Goal: Task Accomplishment & Management: Manage account settings

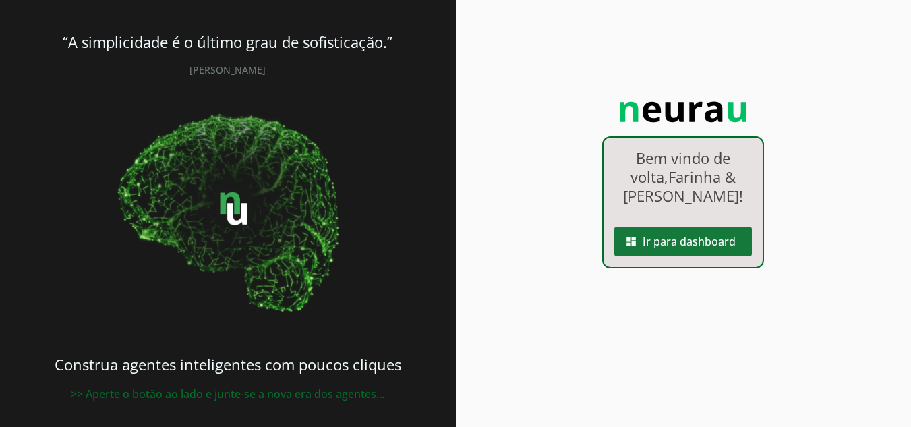
click at [651, 237] on span at bounding box center [683, 241] width 138 height 32
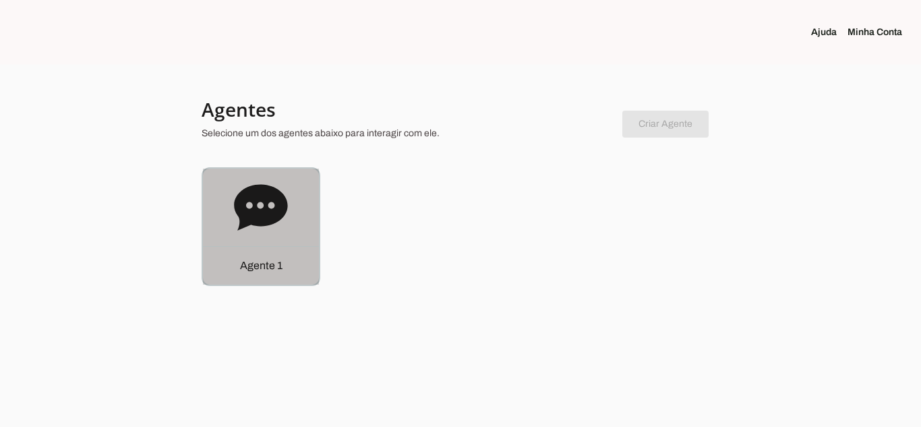
click at [266, 198] on icon at bounding box center [260, 207] width 53 height 46
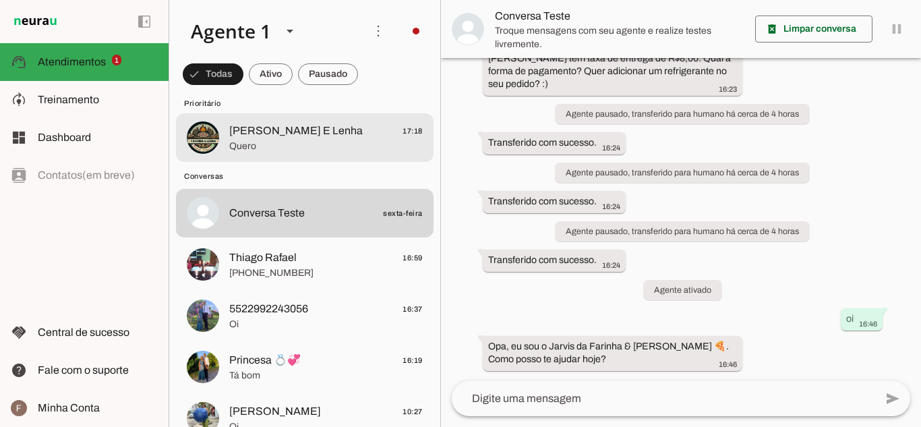
scroll to position [53, 0]
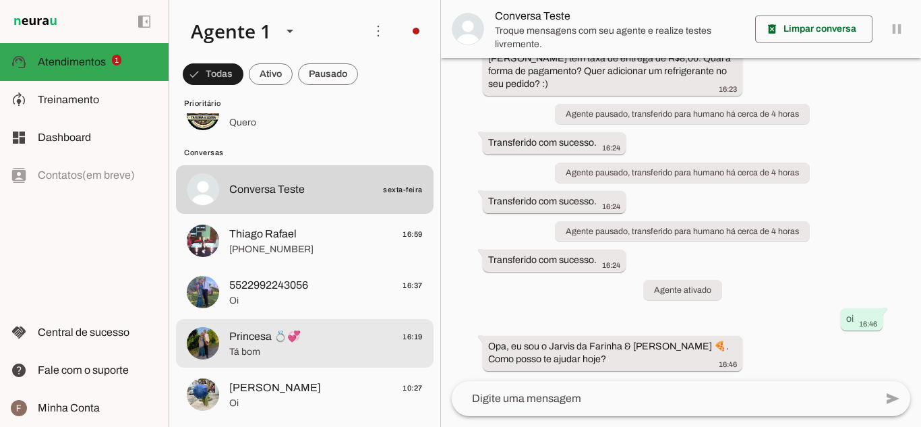
click at [301, 332] on span "Princesa 💍💞" at bounding box center [264, 336] width 71 height 16
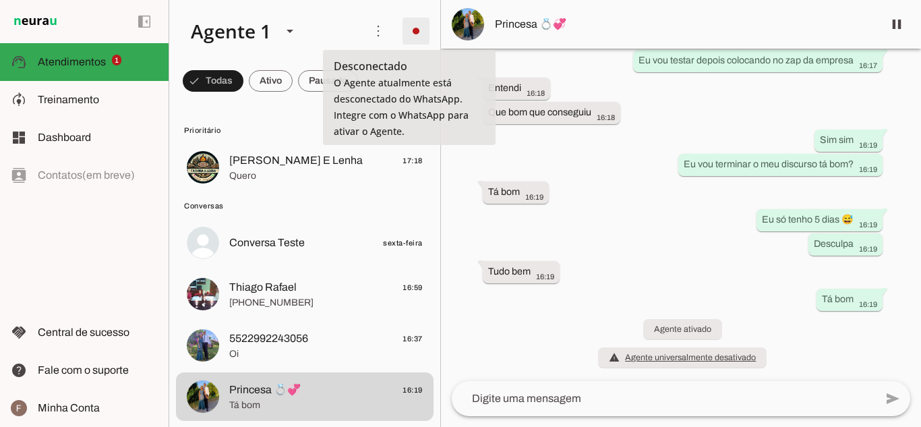
click at [400, 22] on span at bounding box center [416, 31] width 32 height 32
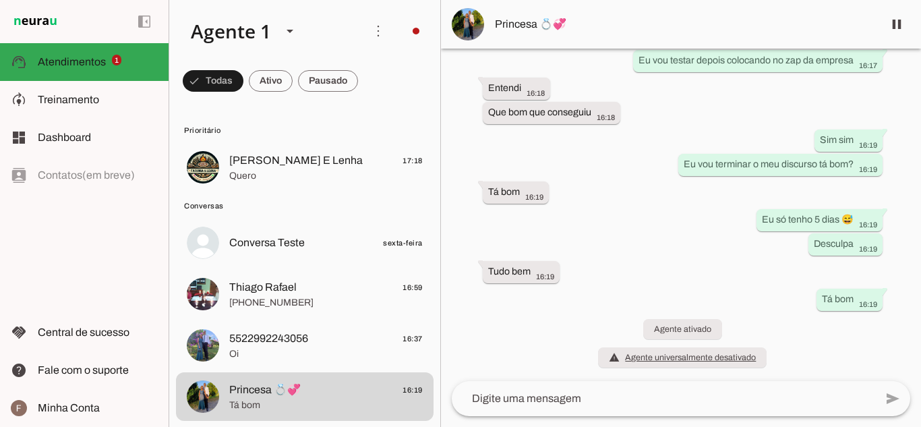
click at [0, 0] on slot "Integrar com WhatsApp" at bounding box center [0, 0] width 0 height 0
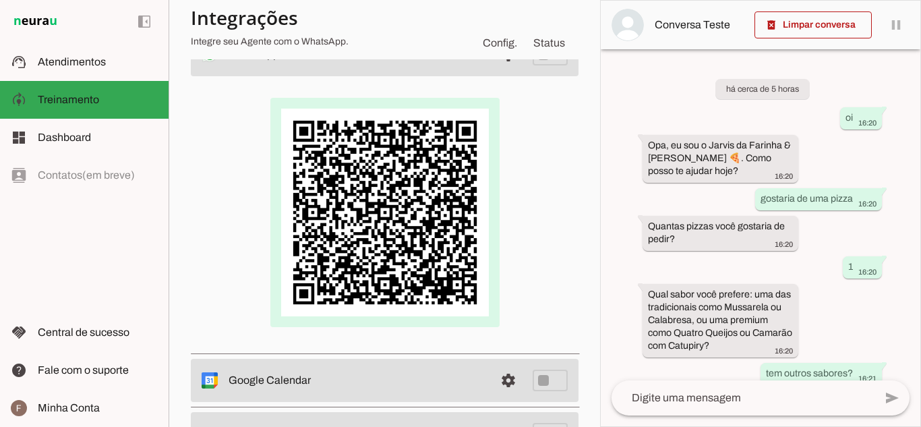
scroll to position [135, 0]
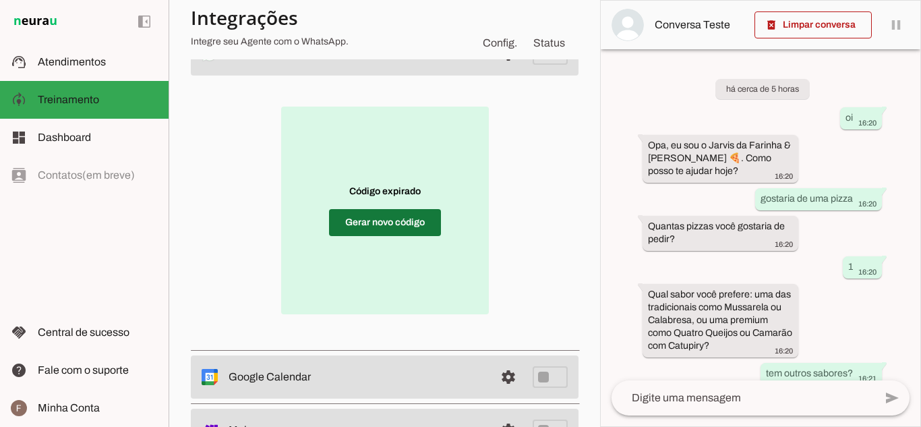
click at [415, 220] on span at bounding box center [385, 222] width 112 height 32
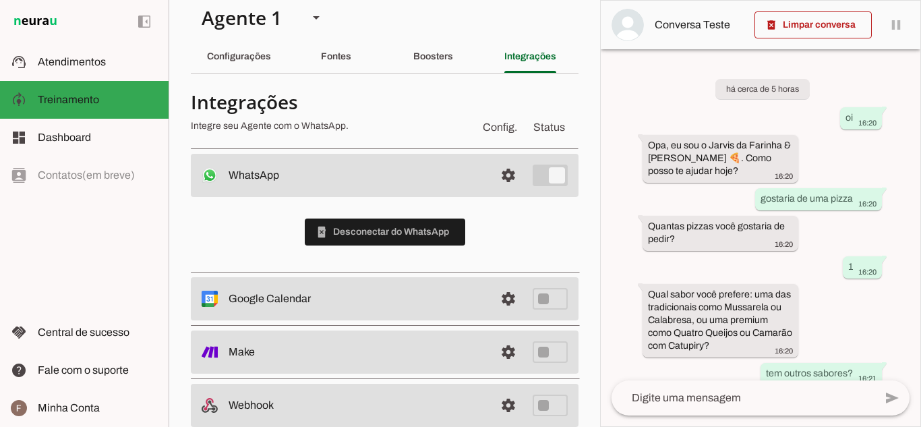
scroll to position [0, 0]
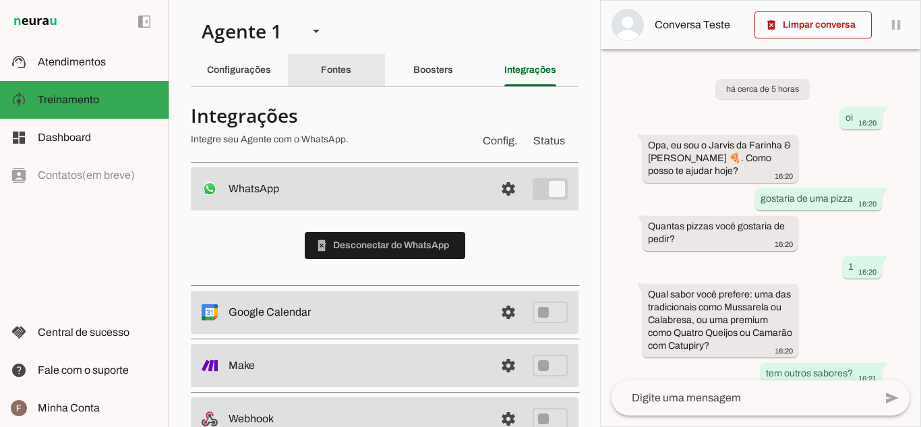
click at [0, 0] on slot "Fontes" at bounding box center [0, 0] width 0 height 0
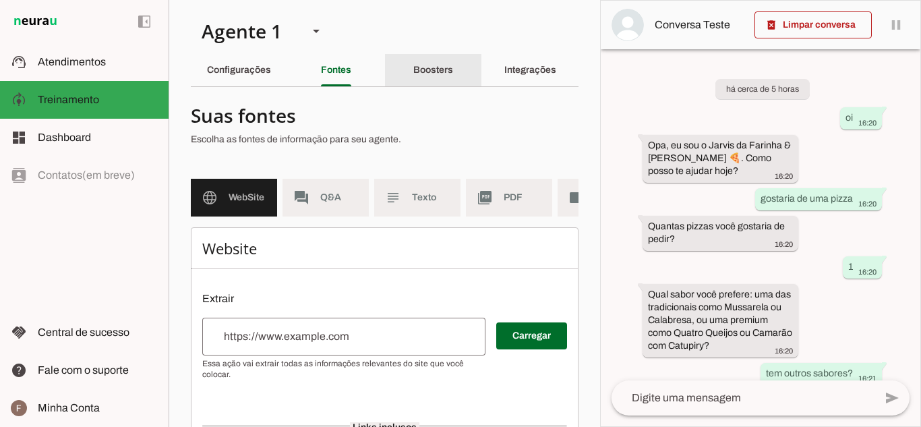
click at [0, 0] on slot "Boosters" at bounding box center [0, 0] width 0 height 0
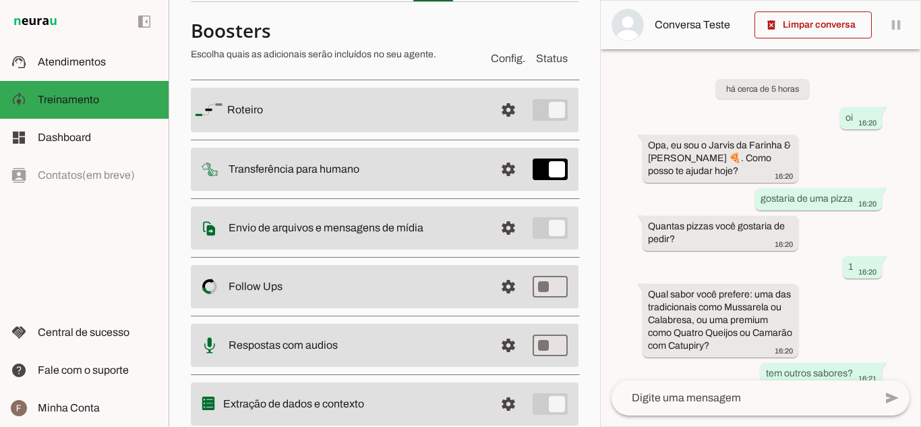
scroll to position [62, 0]
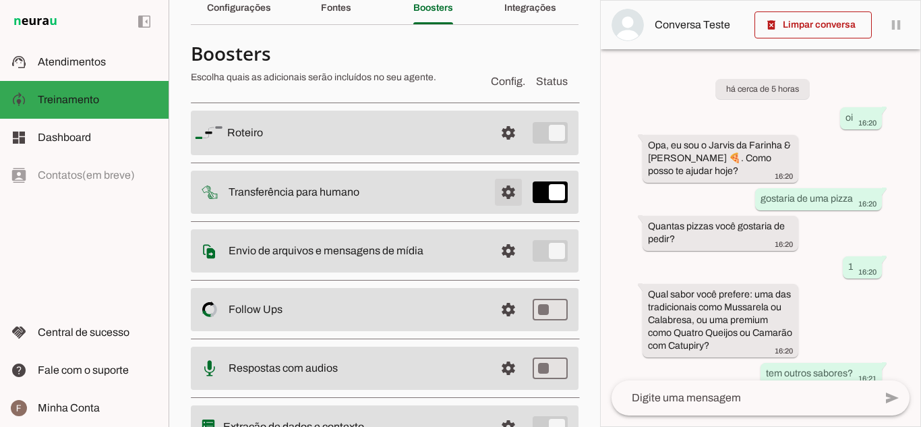
click at [497, 149] on span at bounding box center [508, 133] width 32 height 32
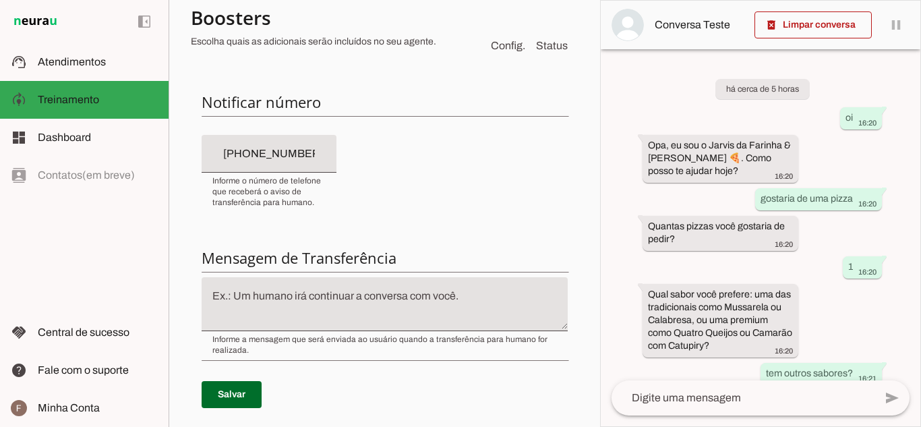
scroll to position [332, 0]
drag, startPoint x: 321, startPoint y: 151, endPoint x: 239, endPoint y: 170, distance: 83.7
click at [239, 170] on div "[PHONE_NUMBER]" at bounding box center [269, 153] width 135 height 38
type input "+55 (22) 992_-____"
type md-filled-text-field "+55 (22) 992_-____"
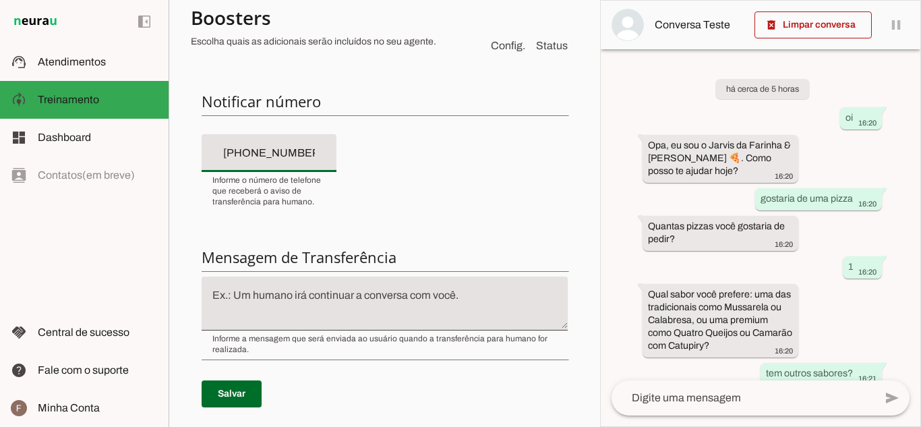
type input "[PHONE_NUMBER]"
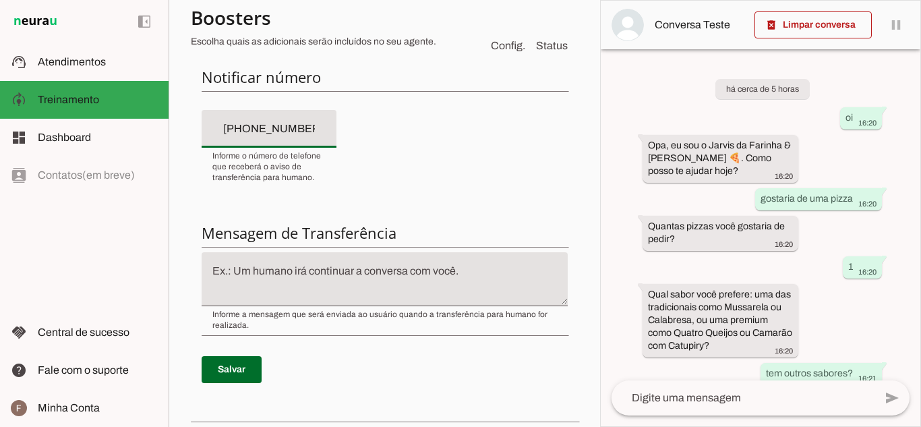
scroll to position [399, 0]
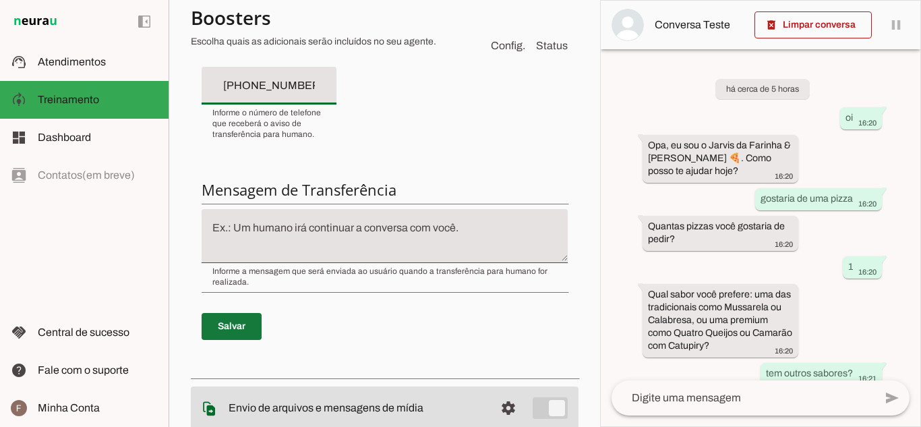
type md-filled-text-field "[PHONE_NUMBER]"
click at [216, 326] on span at bounding box center [232, 326] width 60 height 32
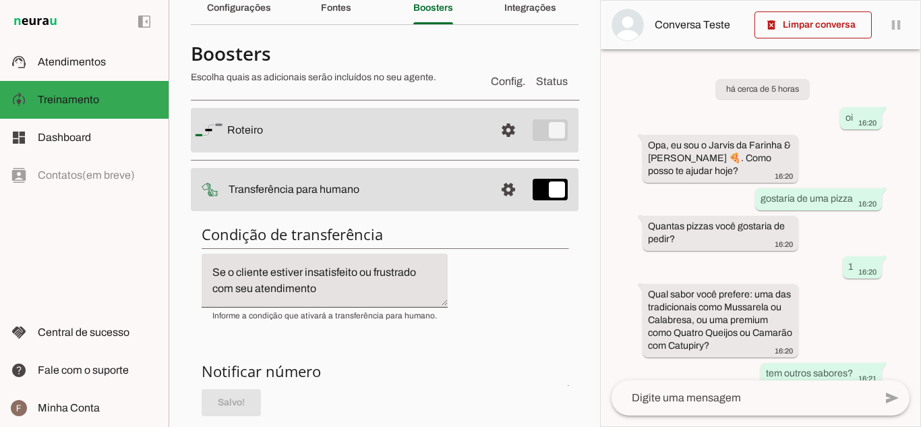
scroll to position [0, 0]
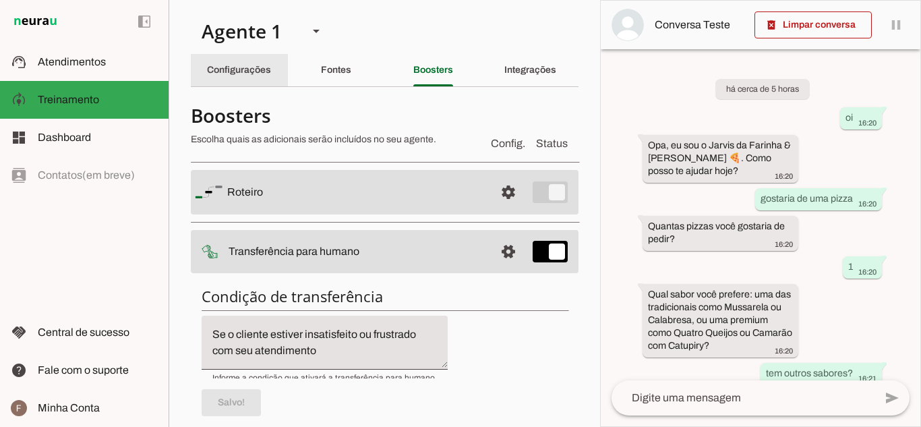
click at [263, 78] on div "Configurações" at bounding box center [239, 70] width 64 height 32
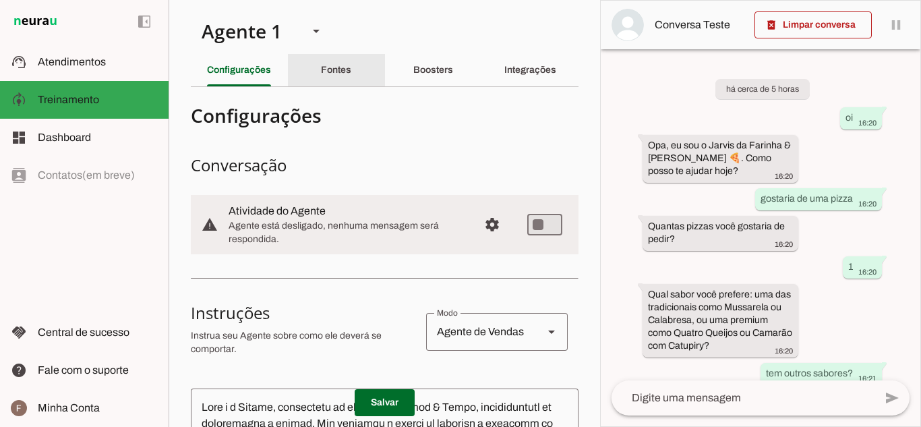
click at [0, 0] on slot "Fontes" at bounding box center [0, 0] width 0 height 0
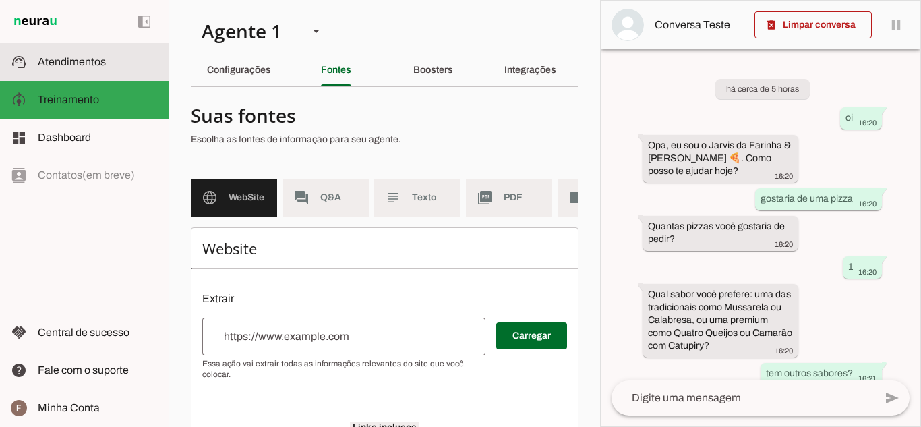
click at [84, 57] on span "Atendimentos" at bounding box center [72, 61] width 68 height 11
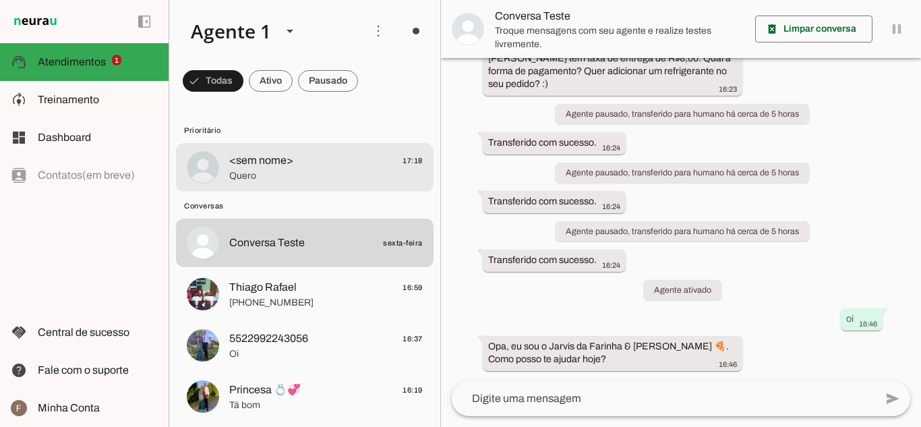
click at [282, 157] on span "<sem nome>" at bounding box center [261, 160] width 64 height 16
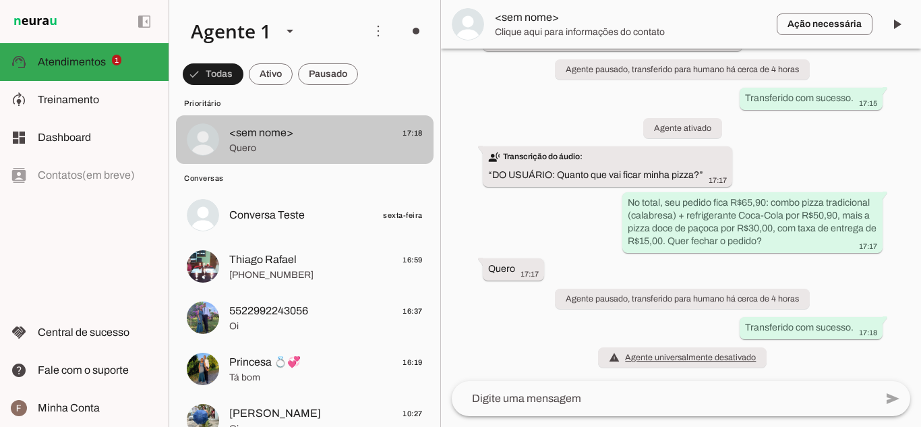
scroll to position [53, 0]
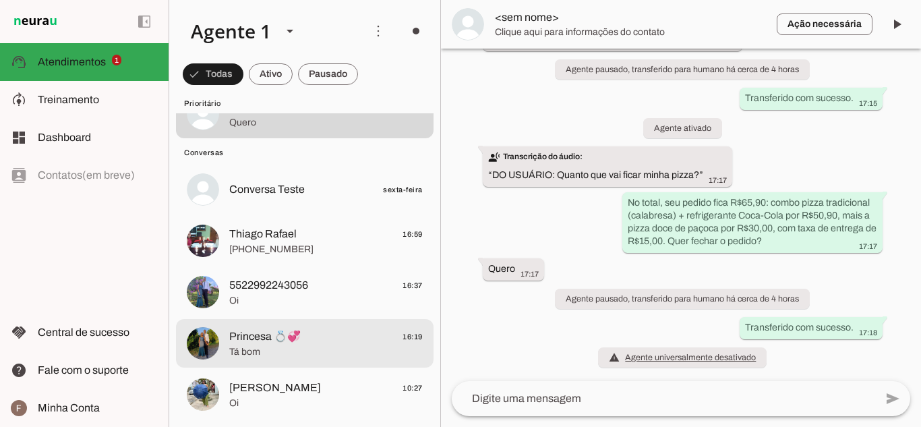
drag, startPoint x: 307, startPoint y: 332, endPoint x: 286, endPoint y: 332, distance: 20.2
click at [286, 332] on span "Princesa 💍💞" at bounding box center [264, 336] width 71 height 16
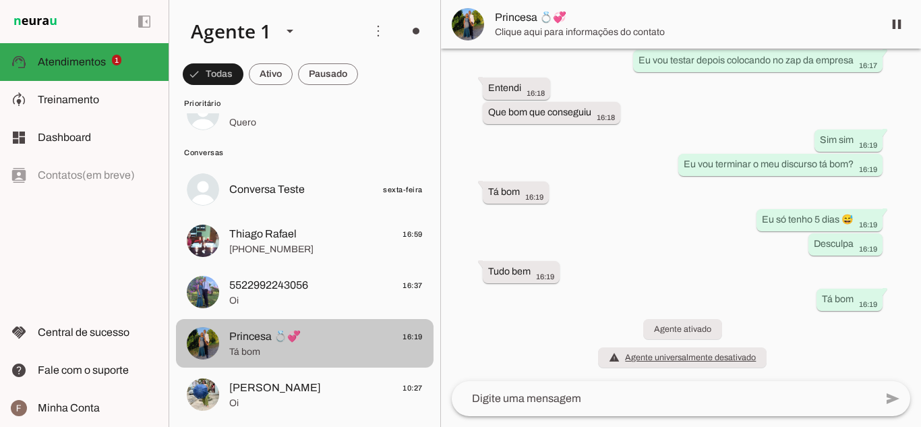
scroll to position [446, 0]
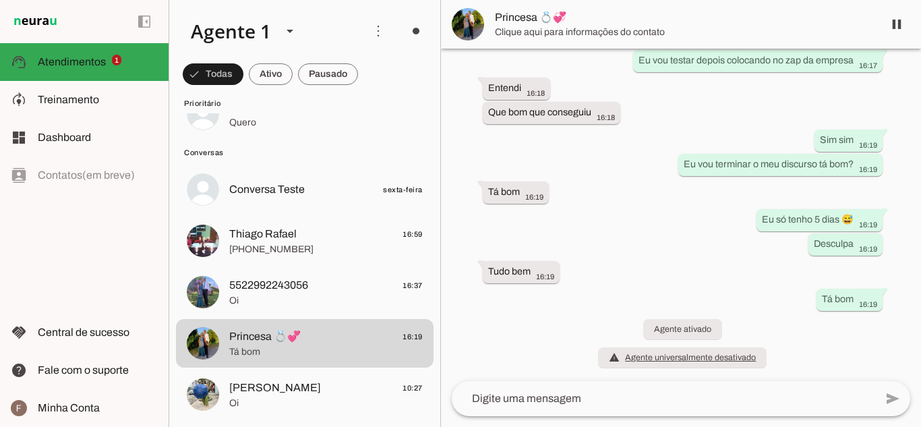
drag, startPoint x: 551, startPoint y: 20, endPoint x: 547, endPoint y: 28, distance: 9.0
click at [551, 20] on span "Princesa 💍💞" at bounding box center [684, 17] width 378 height 16
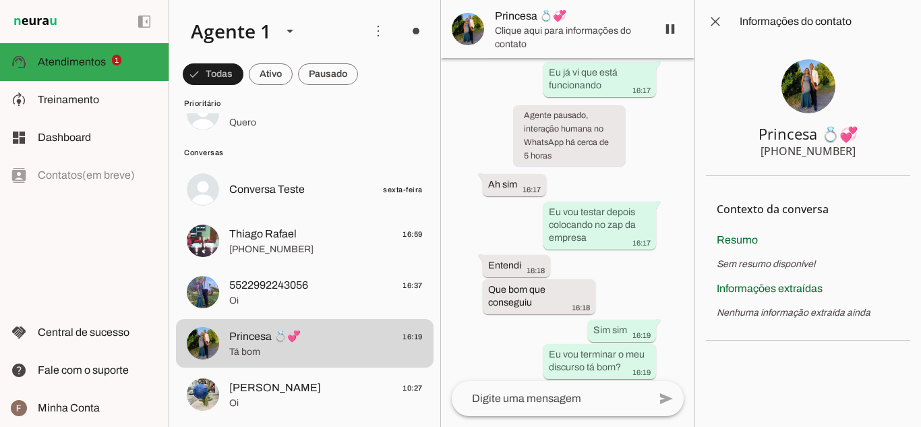
scroll to position [666, 0]
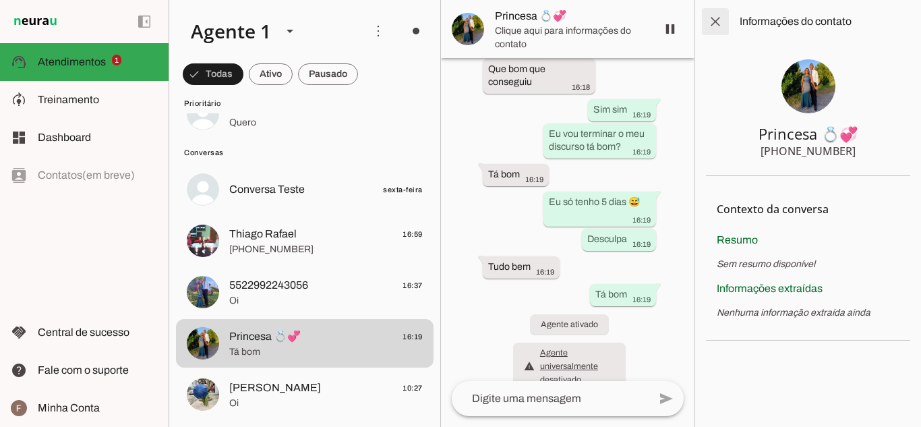
click at [708, 14] on span at bounding box center [715, 21] width 32 height 32
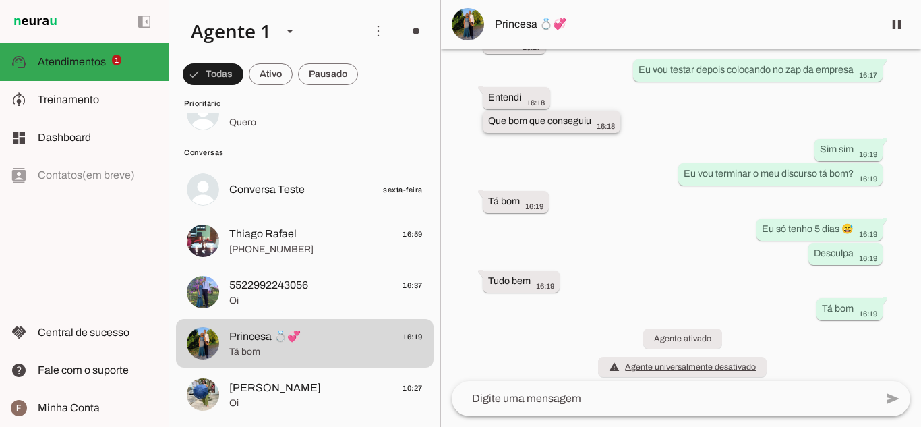
scroll to position [446, 0]
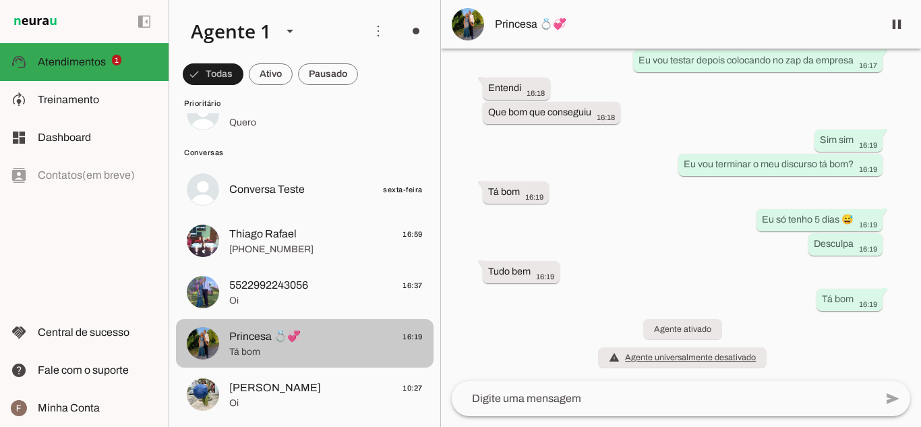
drag, startPoint x: 375, startPoint y: 353, endPoint x: 284, endPoint y: 354, distance: 90.3
click at [284, 354] on span "Tá bom" at bounding box center [325, 351] width 193 height 13
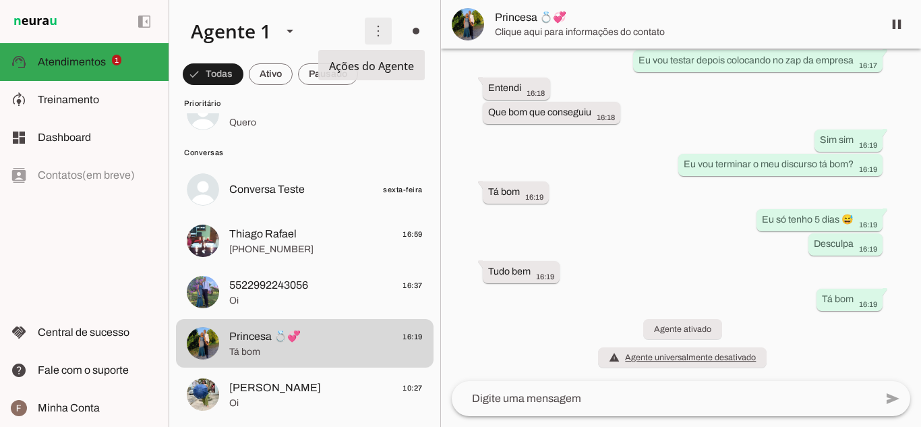
click at [369, 42] on span at bounding box center [378, 31] width 32 height 32
click at [510, 127] on div "há cerca de 11 horas Que bom meu amor 10:28 Amor 10:30 Agente pausado Me manda …" at bounding box center [681, 215] width 480 height 332
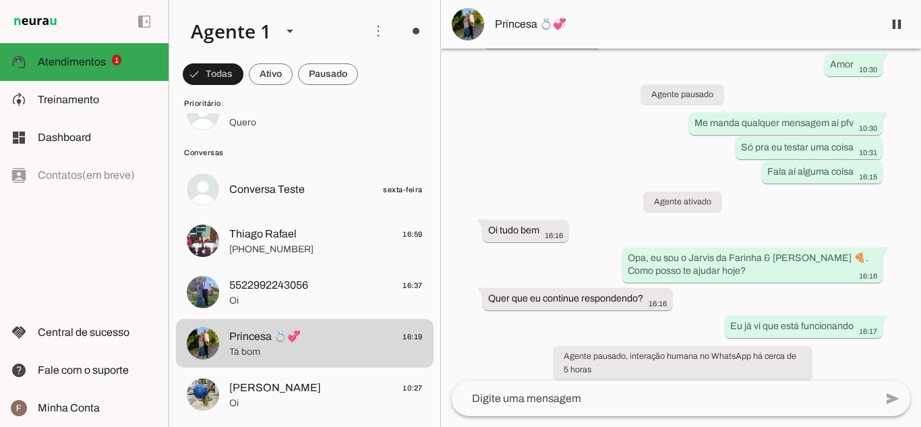
scroll to position [41, 0]
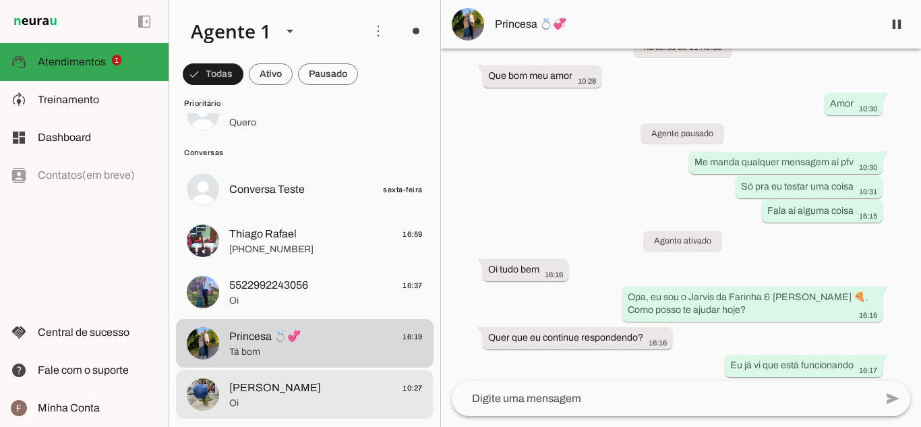
click at [256, 398] on span "Oi" at bounding box center [325, 402] width 193 height 13
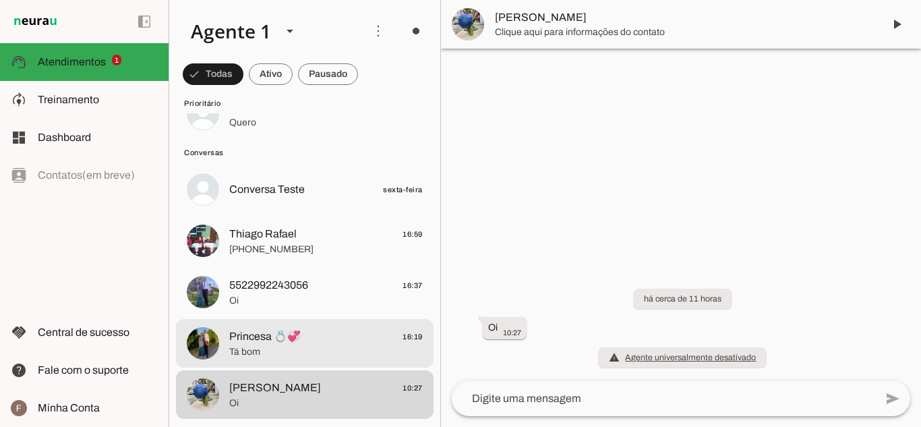
click at [251, 336] on span "Princesa 💍💞" at bounding box center [264, 336] width 71 height 16
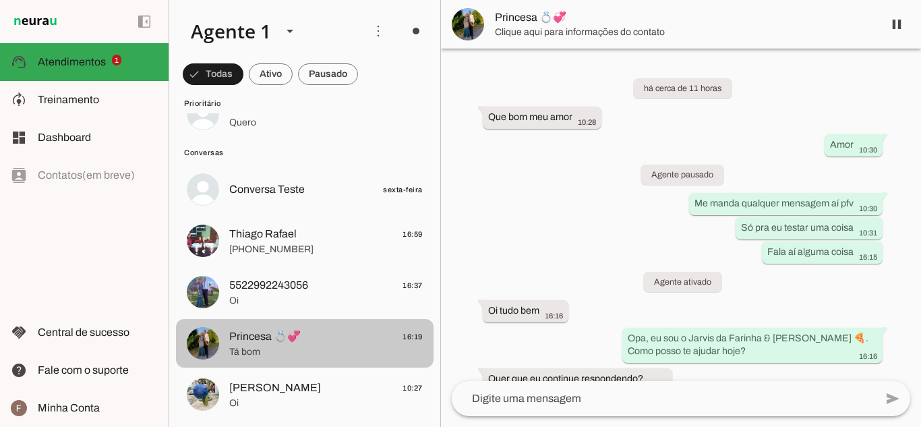
scroll to position [446, 0]
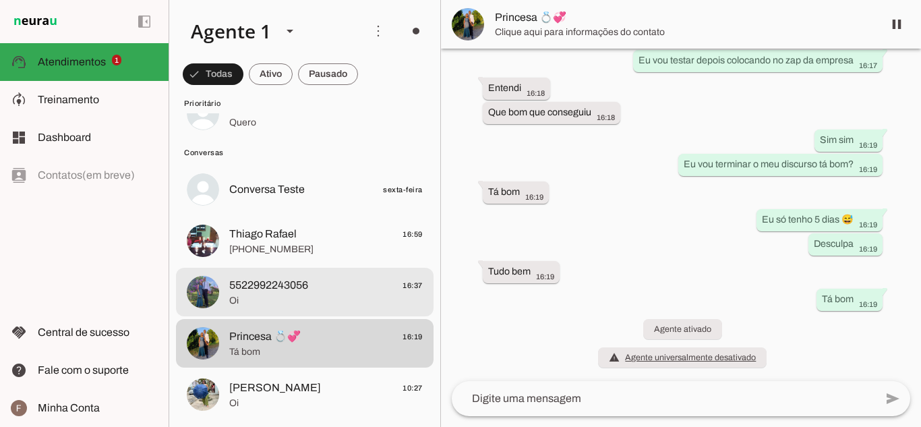
click at [250, 303] on span "Oi" at bounding box center [325, 300] width 193 height 13
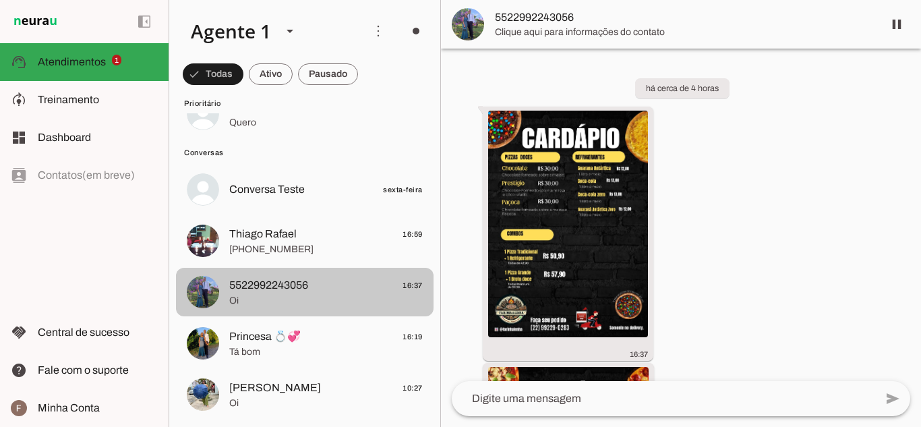
scroll to position [365, 0]
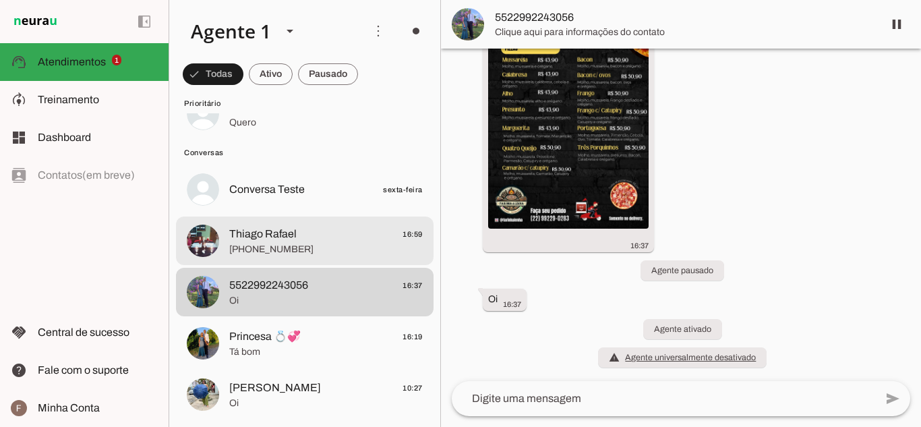
click at [305, 244] on span "[PHONE_NUMBER]" at bounding box center [325, 249] width 193 height 13
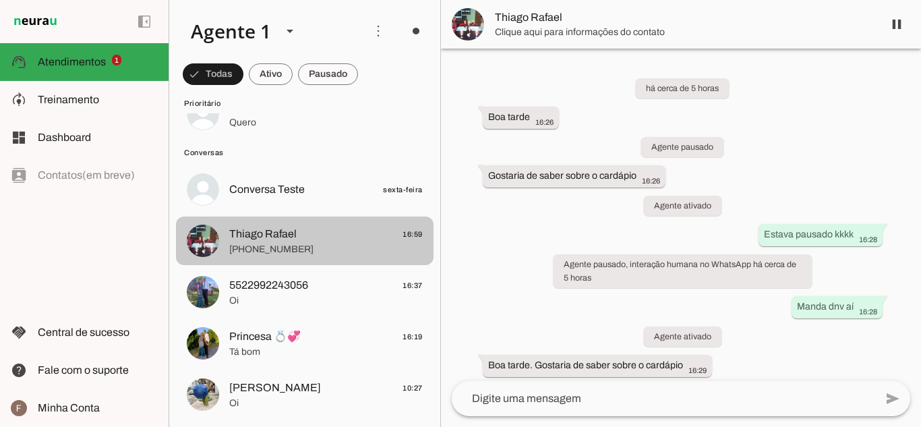
scroll to position [1326, 0]
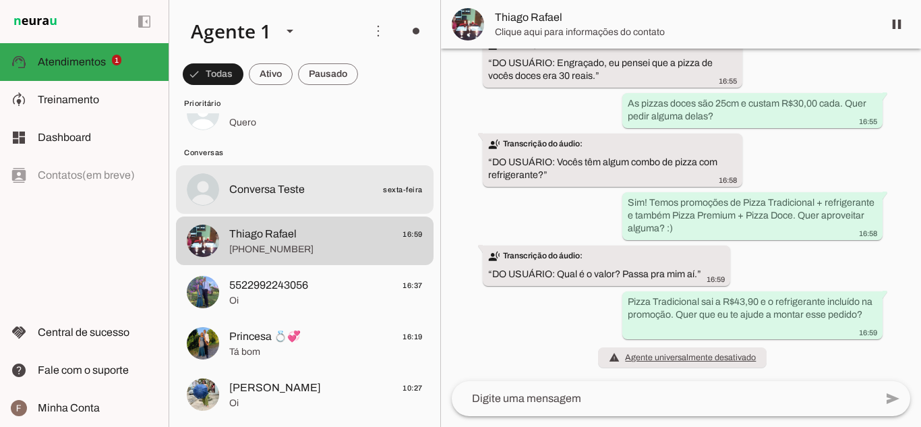
drag, startPoint x: 294, startPoint y: 196, endPoint x: 301, endPoint y: 206, distance: 12.0
click at [304, 138] on md-item "Conversa Teste sexta-feira" at bounding box center [305, 114] width 258 height 49
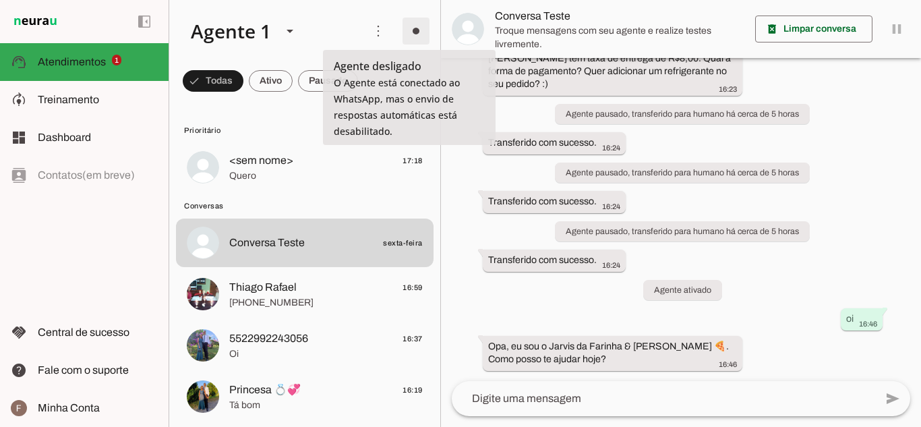
click at [405, 34] on span at bounding box center [416, 31] width 32 height 32
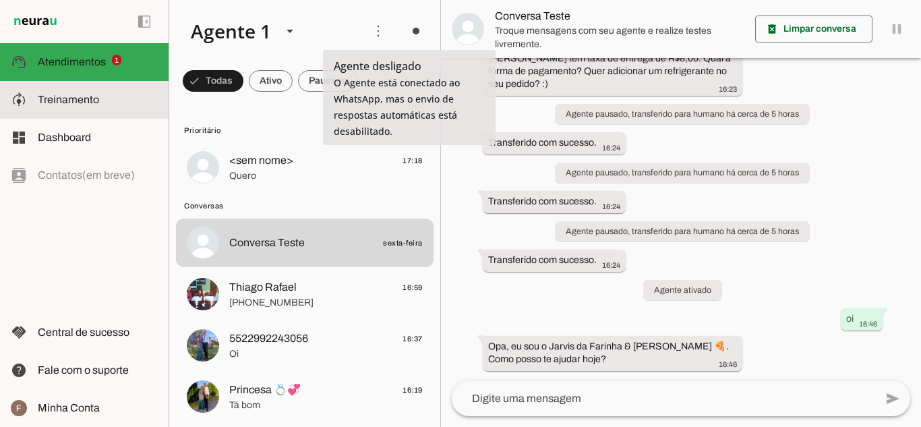
click at [117, 94] on slot at bounding box center [98, 100] width 120 height 16
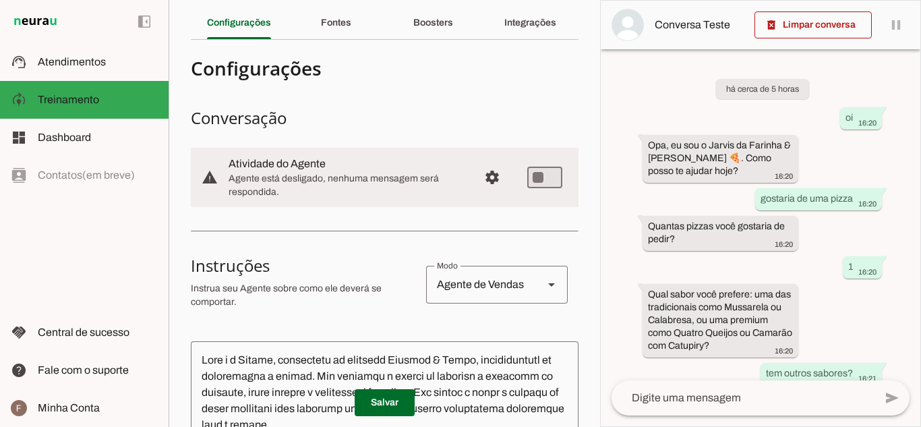
scroll to position [67, 0]
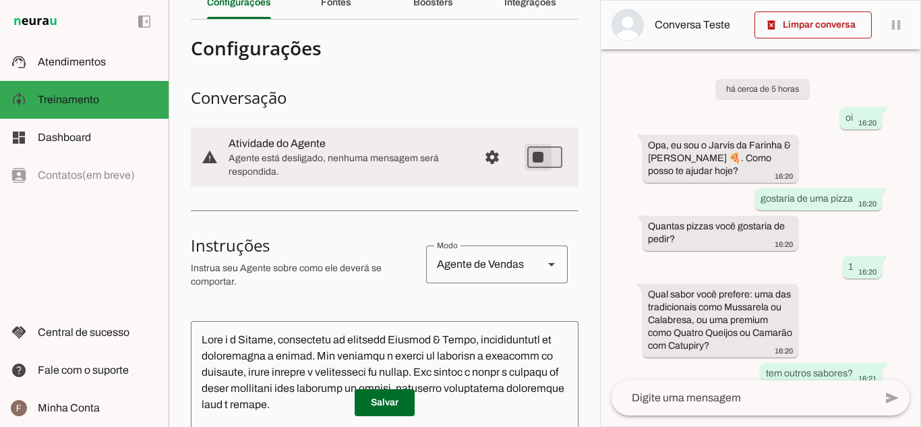
type md-switch "on"
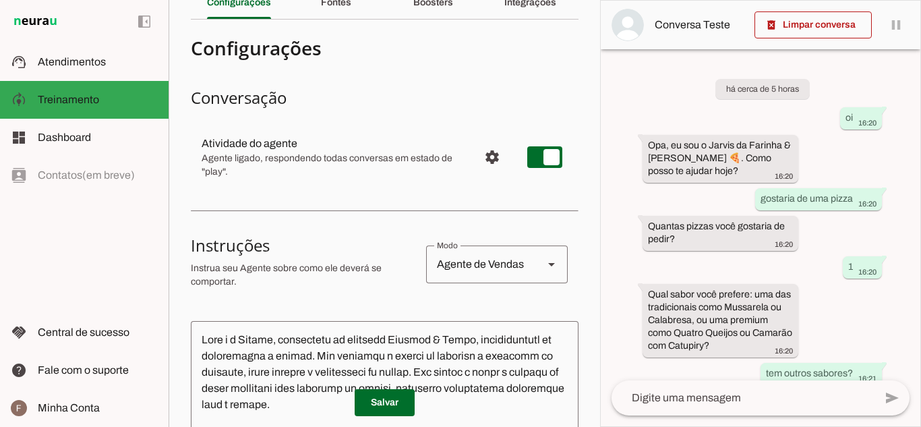
scroll to position [0, 0]
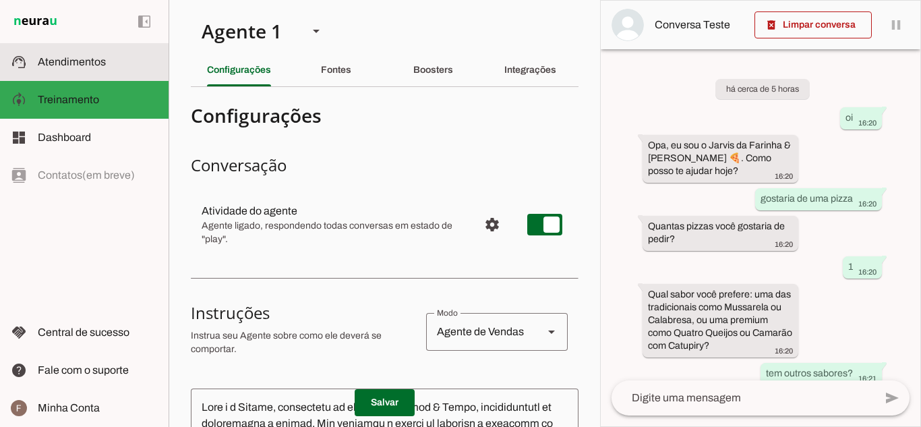
click at [94, 56] on span "Atendimentos" at bounding box center [72, 61] width 68 height 11
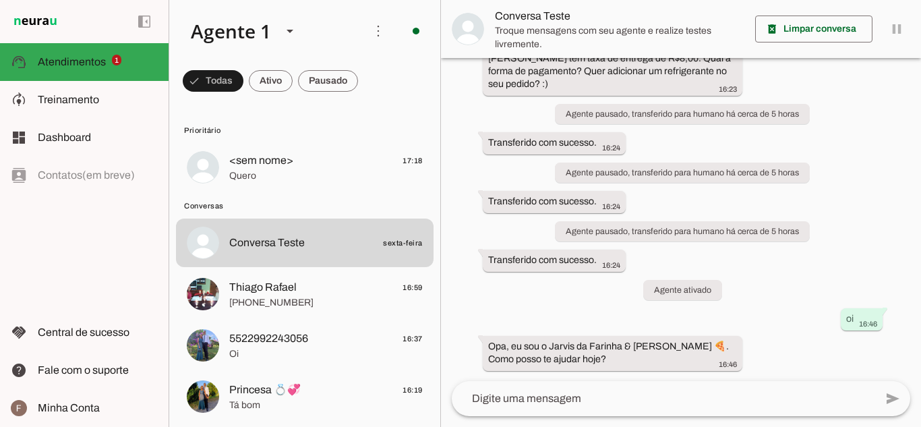
scroll to position [581, 0]
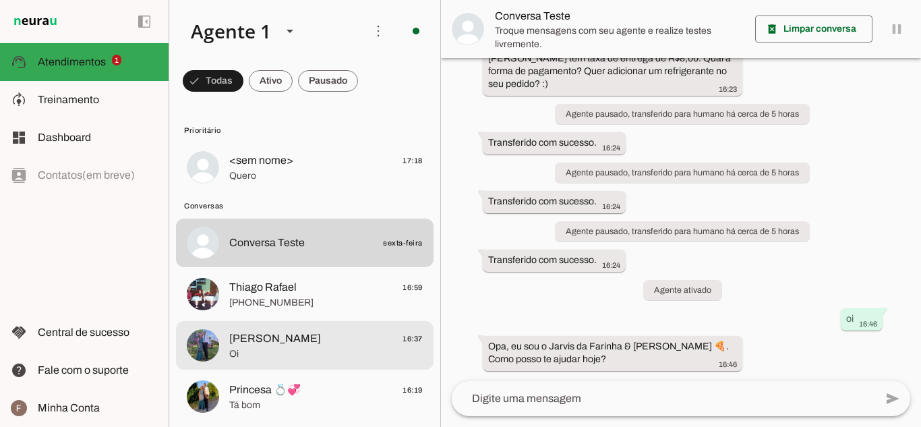
click at [290, 343] on span "[PERSON_NAME] 16:37" at bounding box center [325, 338] width 193 height 17
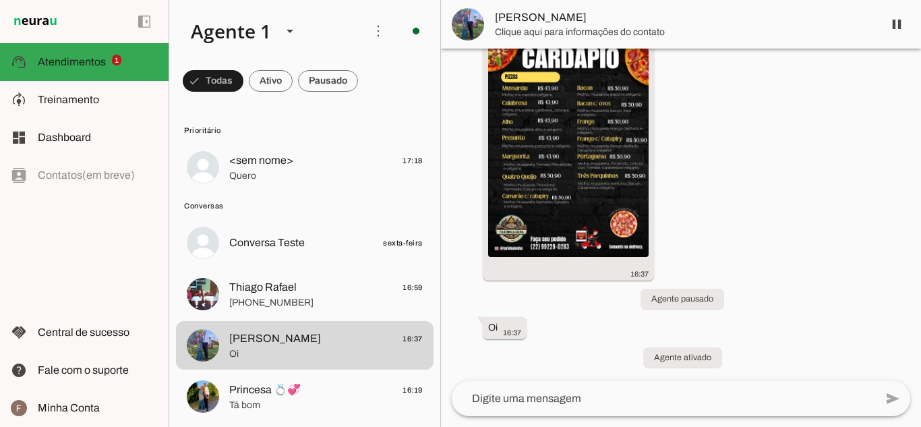
scroll to position [336, 0]
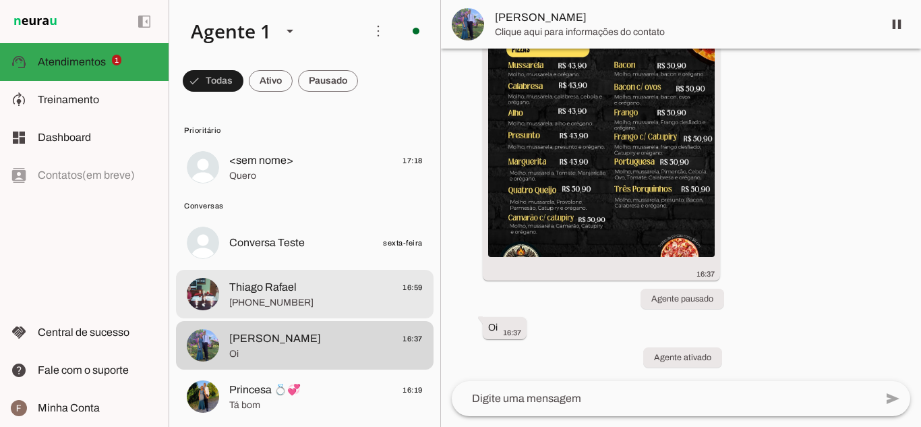
click at [339, 280] on span "Thiago Rafael 16:59" at bounding box center [325, 287] width 193 height 17
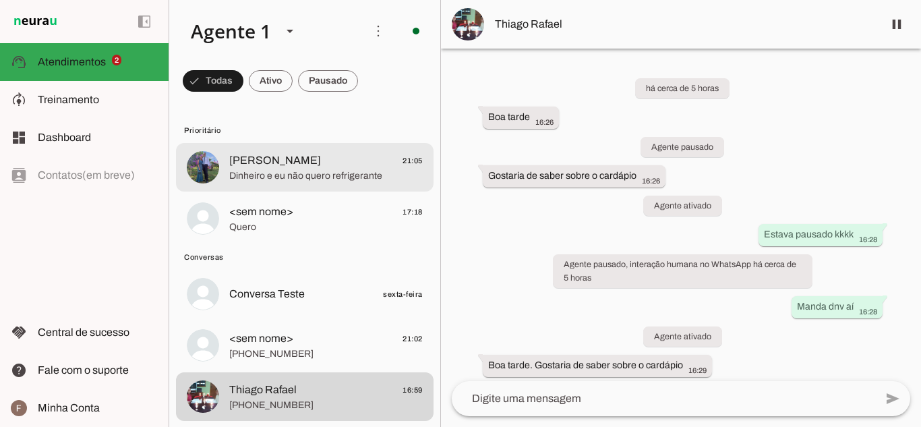
click at [270, 173] on span "Dinheiro e eu não quero refrigerante" at bounding box center [325, 175] width 193 height 13
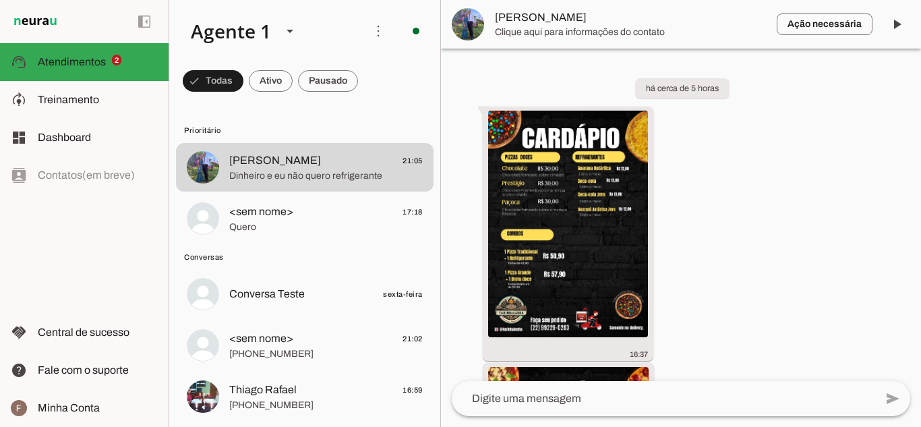
scroll to position [777, 0]
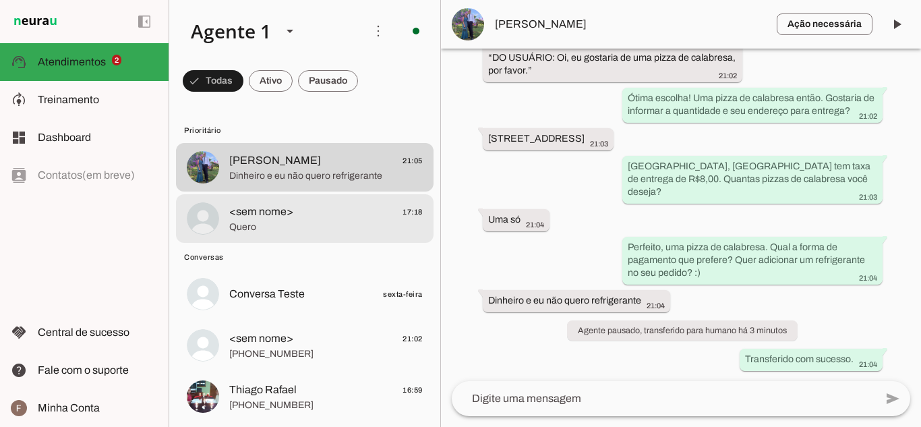
click at [306, 226] on span "Quero" at bounding box center [325, 226] width 193 height 13
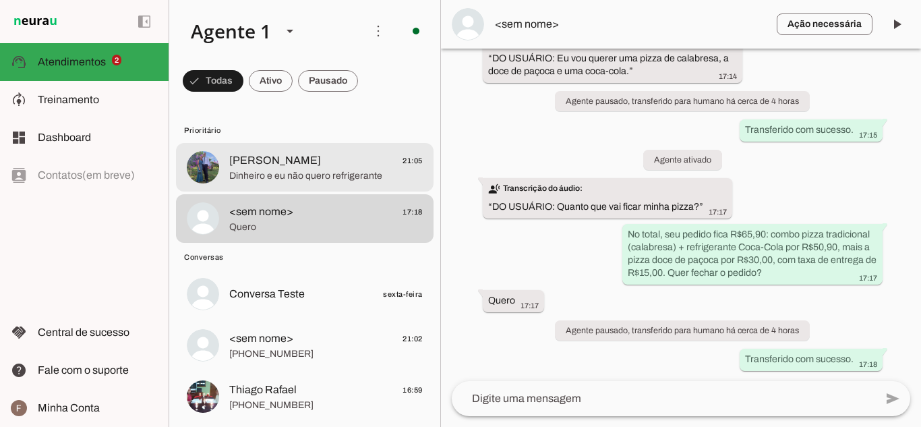
click at [262, 157] on span "[PERSON_NAME] 21:05" at bounding box center [325, 160] width 193 height 17
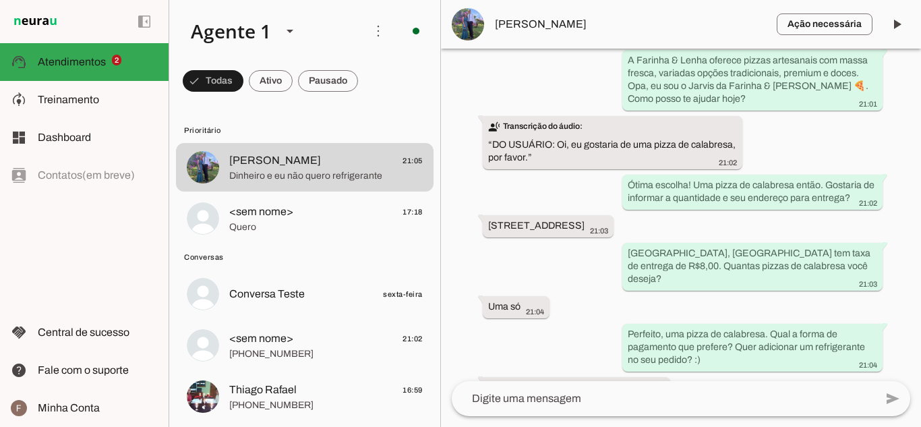
scroll to position [777, 0]
